Goal: Information Seeking & Learning: Compare options

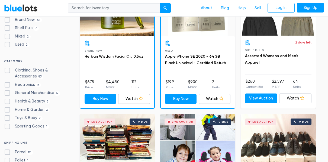
scroll to position [190, 0]
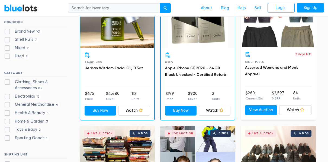
click at [8, 47] on label "Mixed 2" at bounding box center [17, 48] width 27 height 6
click at [8, 47] on input "Mixed 2" at bounding box center [6, 47] width 4 height 4
checkbox input "true"
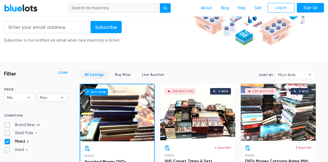
scroll to position [105, 0]
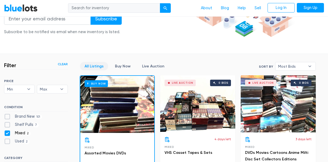
click at [7, 115] on label "Brand New 101" at bounding box center [23, 116] width 38 height 6
click at [7, 115] on New"] "Brand New 101" at bounding box center [6, 115] width 4 height 4
checkbox New"] "true"
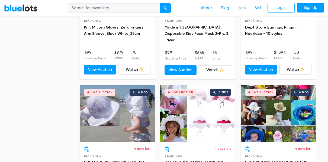
scroll to position [1364, 0]
